Goal: Find specific fact: Find contact information

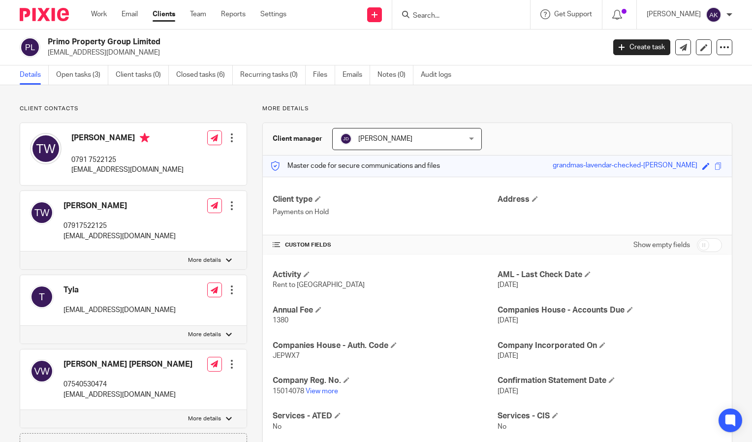
click at [448, 19] on input "Search" at bounding box center [456, 16] width 89 height 9
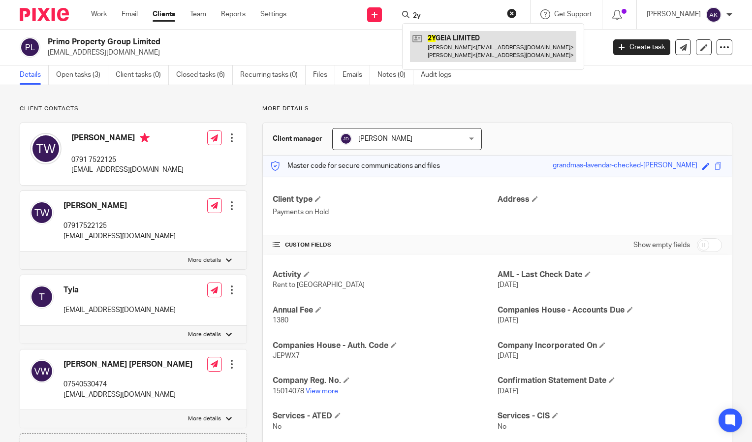
type input "2y"
click at [471, 42] on link at bounding box center [493, 46] width 166 height 31
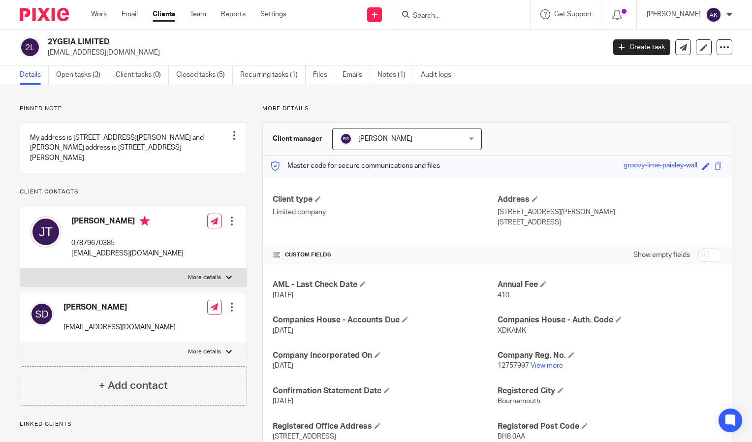
drag, startPoint x: 46, startPoint y: 51, endPoint x: 159, endPoint y: 49, distance: 112.3
click at [159, 49] on div "2YGEIA LIMITED jerrythomas_21@hotmail.com" at bounding box center [309, 47] width 579 height 21
drag, startPoint x: 159, startPoint y: 49, endPoint x: 111, endPoint y: 53, distance: 47.9
copy p "[EMAIL_ADDRESS][DOMAIN_NAME]"
drag, startPoint x: 61, startPoint y: 326, endPoint x: 135, endPoint y: 325, distance: 74.4
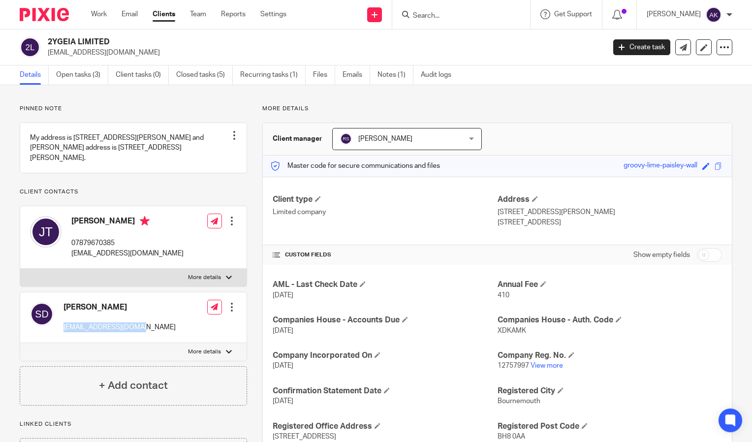
click at [135, 325] on div "Shelley Lee Davies sheld08@hotmail.co.uk" at bounding box center [103, 317] width 146 height 40
drag, startPoint x: 135, startPoint y: 325, endPoint x: 126, endPoint y: 326, distance: 9.9
copy p "sheld08@hotmail.co.uk"
click at [452, 12] on input "Search" at bounding box center [456, 16] width 89 height 9
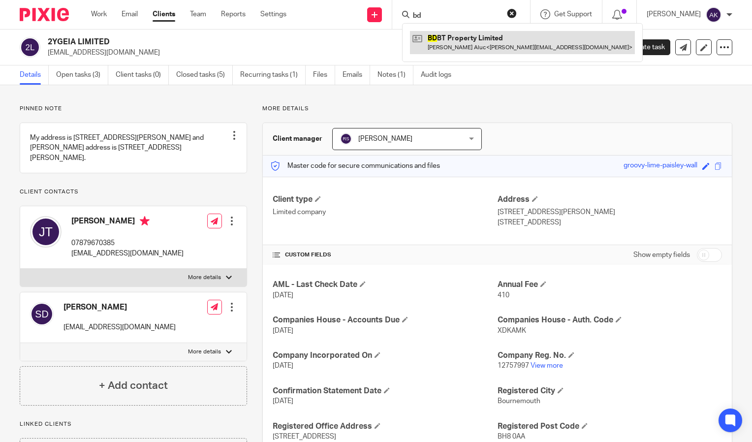
type input "bd"
click at [481, 48] on link at bounding box center [522, 42] width 225 height 23
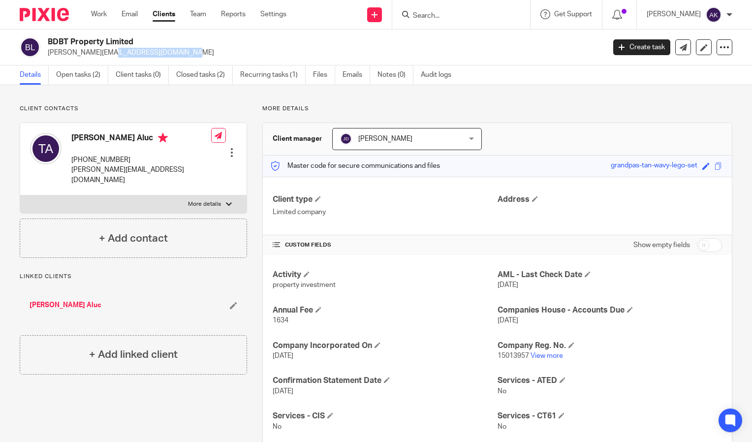
drag, startPoint x: 47, startPoint y: 54, endPoint x: 121, endPoint y: 58, distance: 74.5
click at [121, 58] on div "BDBT Property Limited [PERSON_NAME][EMAIL_ADDRESS][DOMAIN_NAME] Create task Upd…" at bounding box center [376, 48] width 752 height 36
drag, startPoint x: 121, startPoint y: 58, endPoint x: 91, endPoint y: 52, distance: 30.7
copy p "[PERSON_NAME][EMAIL_ADDRESS][DOMAIN_NAME]"
click at [486, 10] on form at bounding box center [464, 14] width 105 height 12
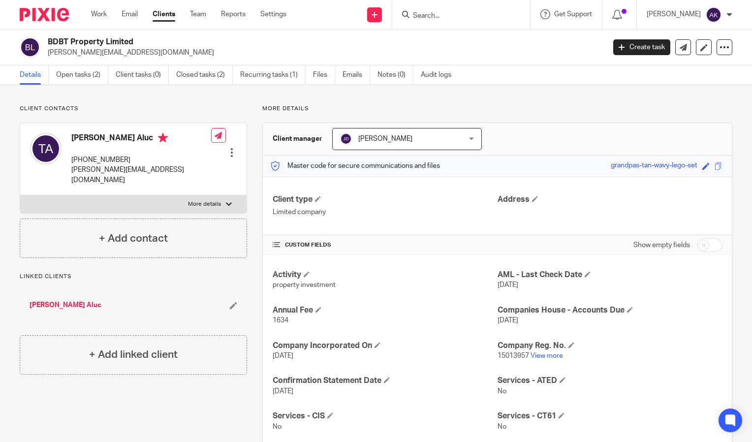
click at [467, 14] on input "Search" at bounding box center [456, 16] width 89 height 9
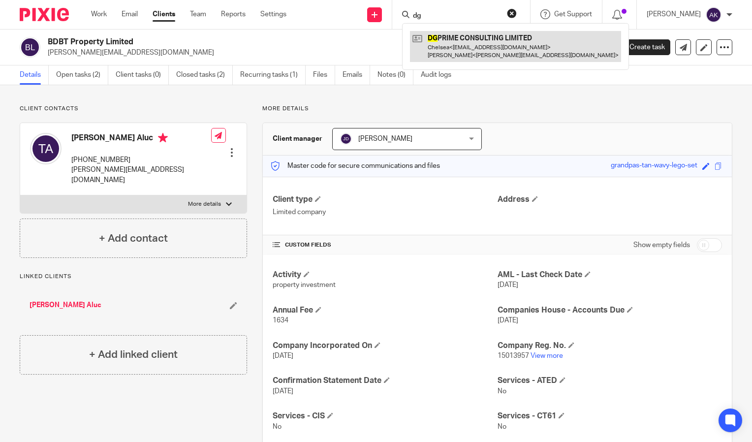
type input "dg"
click at [482, 48] on link at bounding box center [515, 46] width 211 height 31
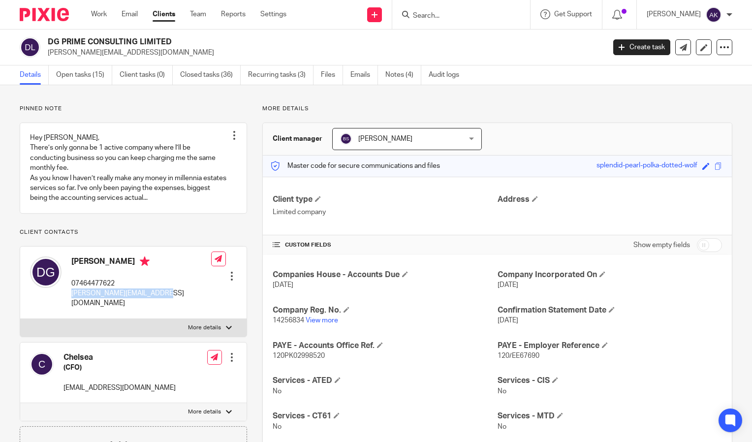
drag, startPoint x: 71, startPoint y: 304, endPoint x: 160, endPoint y: 303, distance: 89.1
click at [160, 303] on div "[PERSON_NAME] 07464477622 [PERSON_NAME][EMAIL_ADDRESS][DOMAIN_NAME] Edit contac…" at bounding box center [133, 283] width 226 height 72
drag, startPoint x: 160, startPoint y: 303, endPoint x: 141, endPoint y: 306, distance: 19.0
copy p "[PERSON_NAME][EMAIL_ADDRESS][DOMAIN_NAME]"
